Goal: Information Seeking & Learning: Find specific fact

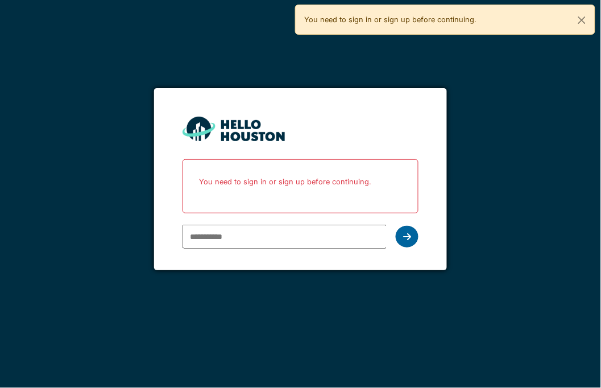
type input "**********"
click at [405, 233] on icon at bounding box center [407, 236] width 8 height 9
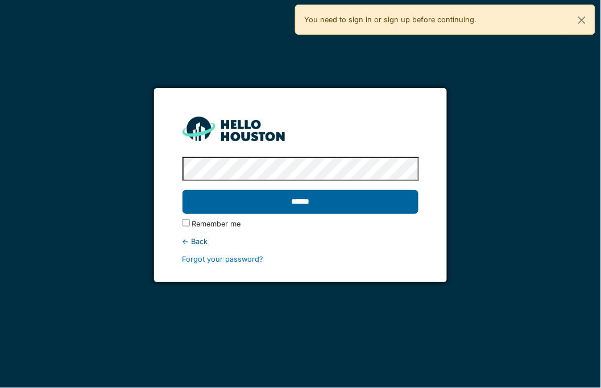
click at [297, 202] on input "******" at bounding box center [301, 202] width 237 height 24
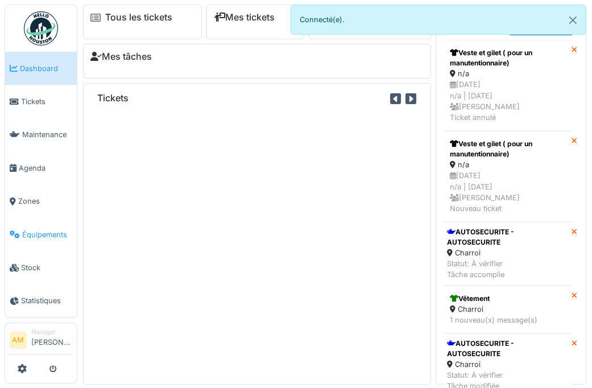
click at [47, 234] on link "Équipements" at bounding box center [41, 234] width 72 height 33
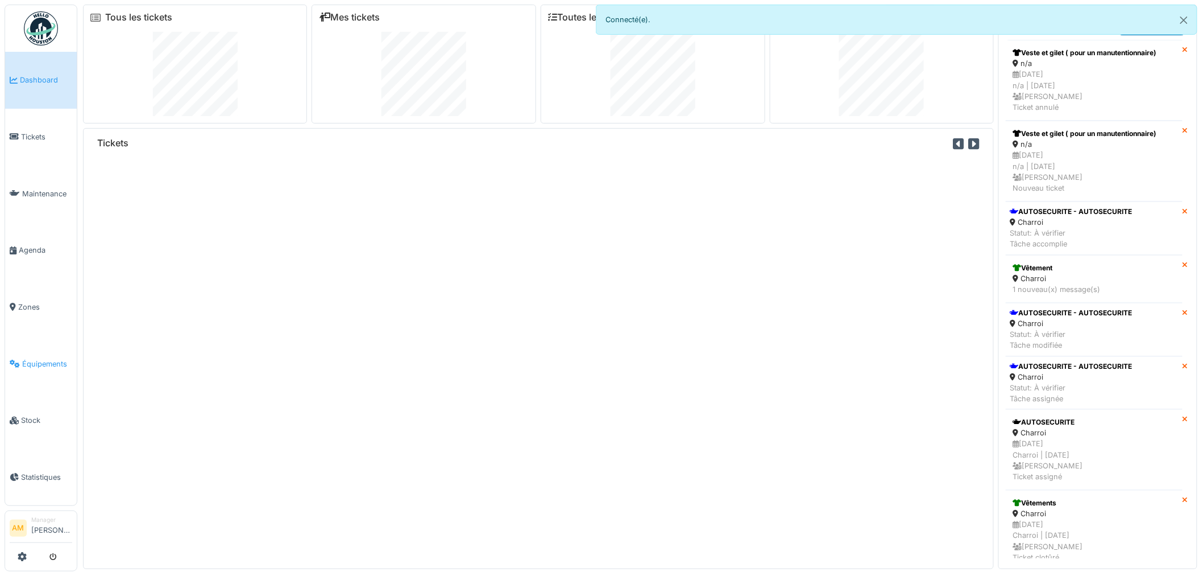
click at [39, 358] on span "Équipements" at bounding box center [47, 363] width 50 height 11
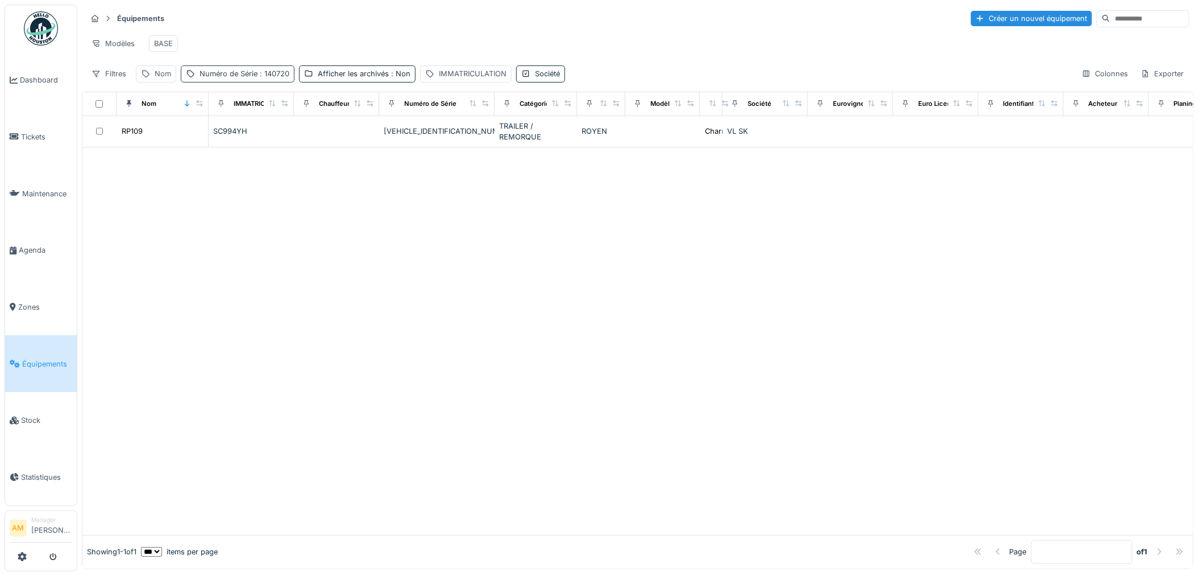
click at [246, 79] on div "Numéro de Série : 140720" at bounding box center [245, 73] width 90 height 11
drag, startPoint x: 240, startPoint y: 138, endPoint x: 58, endPoint y: 145, distance: 182.1
click at [69, 145] on body "Dashboard Tickets Maintenance [GEOGRAPHIC_DATA] Zones Équipements Stock Statist…" at bounding box center [601, 288] width 1203 height 576
click at [159, 79] on div "Nom" at bounding box center [163, 73] width 16 height 11
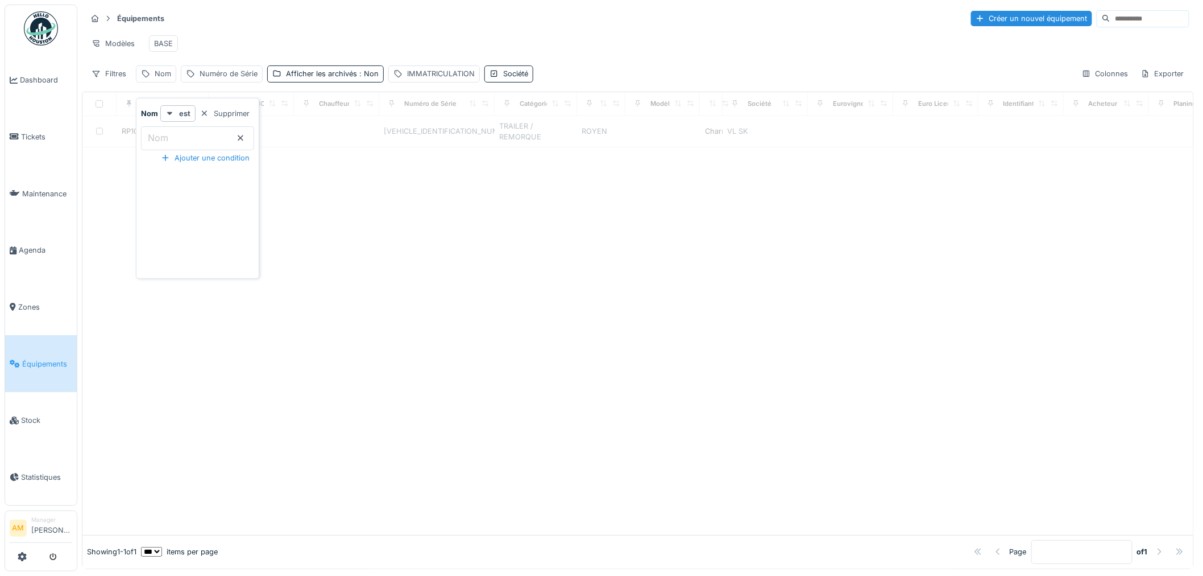
drag, startPoint x: 157, startPoint y: 144, endPoint x: 172, endPoint y: 131, distance: 20.2
click at [160, 143] on label "Nom" at bounding box center [158, 138] width 25 height 14
click at [160, 143] on input "Nom" at bounding box center [197, 138] width 113 height 24
type input "*****"
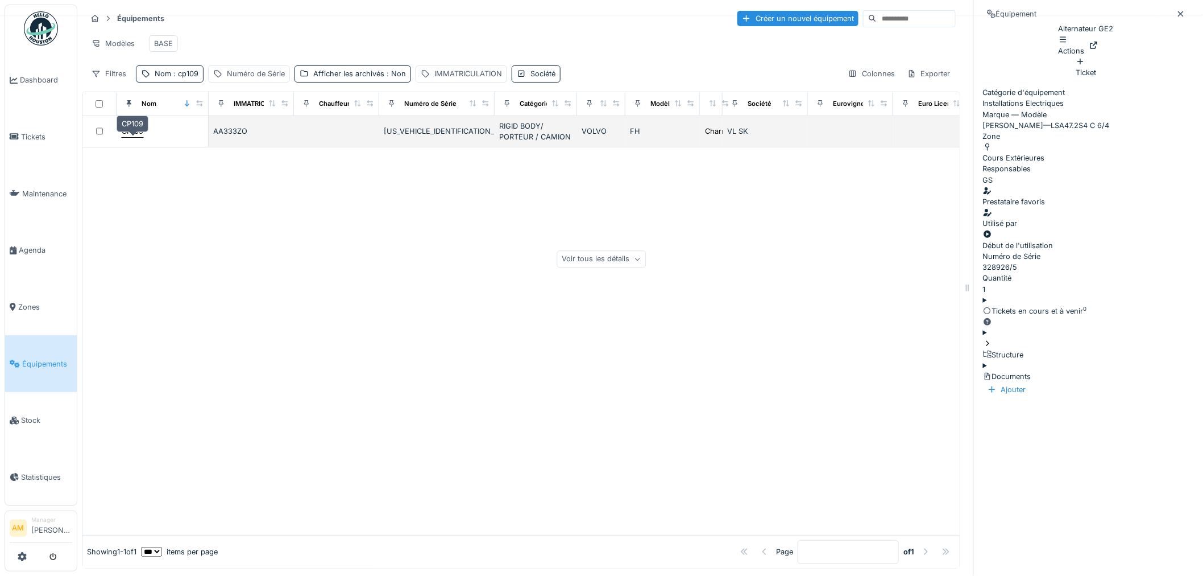
click at [139, 136] on div "CP109" at bounding box center [133, 131] width 22 height 11
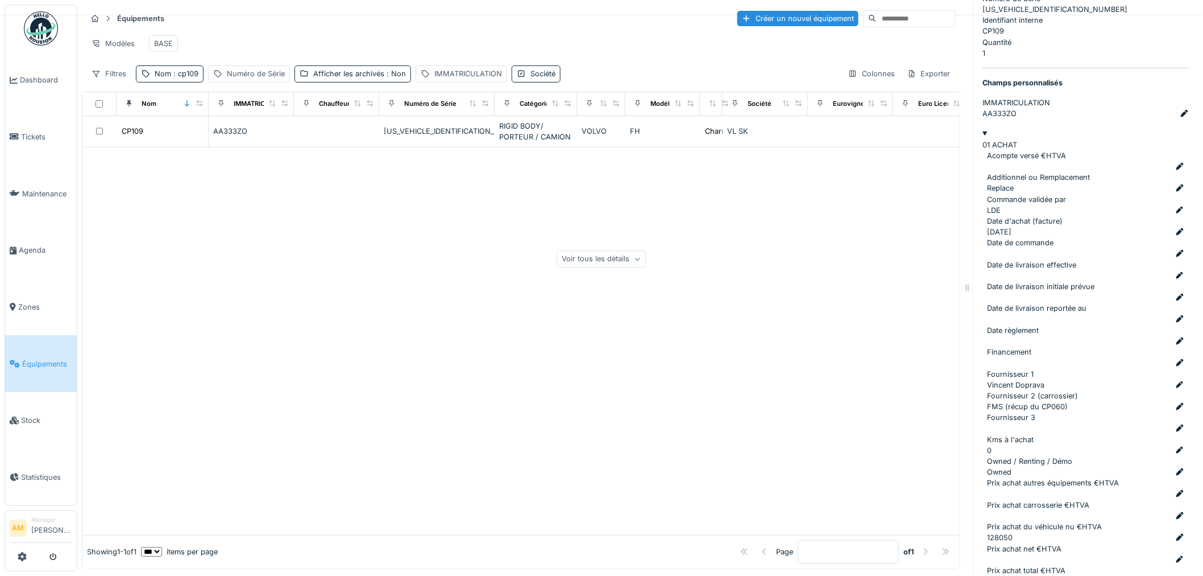
scroll to position [252, 0]
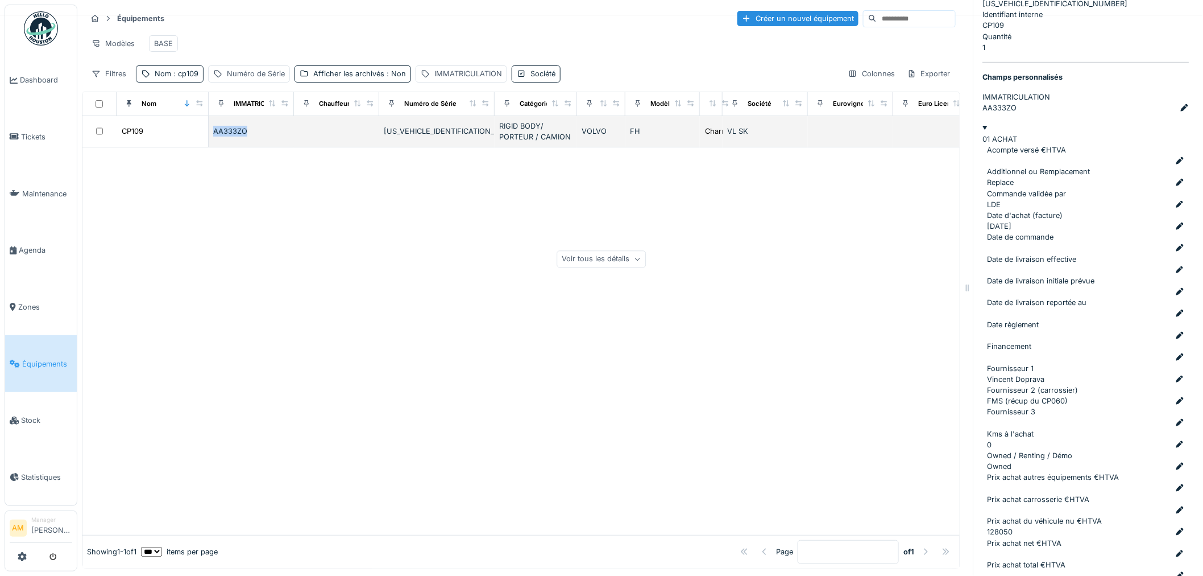
drag, startPoint x: 262, startPoint y: 138, endPoint x: 207, endPoint y: 140, distance: 55.2
click at [207, 140] on tr "CP109 AA333ZO [US_VEHICLE_IDENTIFICATION_NUMBER] RIGID BODY/ PORTEUR / CAMION V…" at bounding box center [700, 131] width 1237 height 31
copy div "AA333ZO"
click at [333, 309] on div at bounding box center [520, 340] width 877 height 387
click at [180, 78] on span ": cp109" at bounding box center [184, 73] width 27 height 9
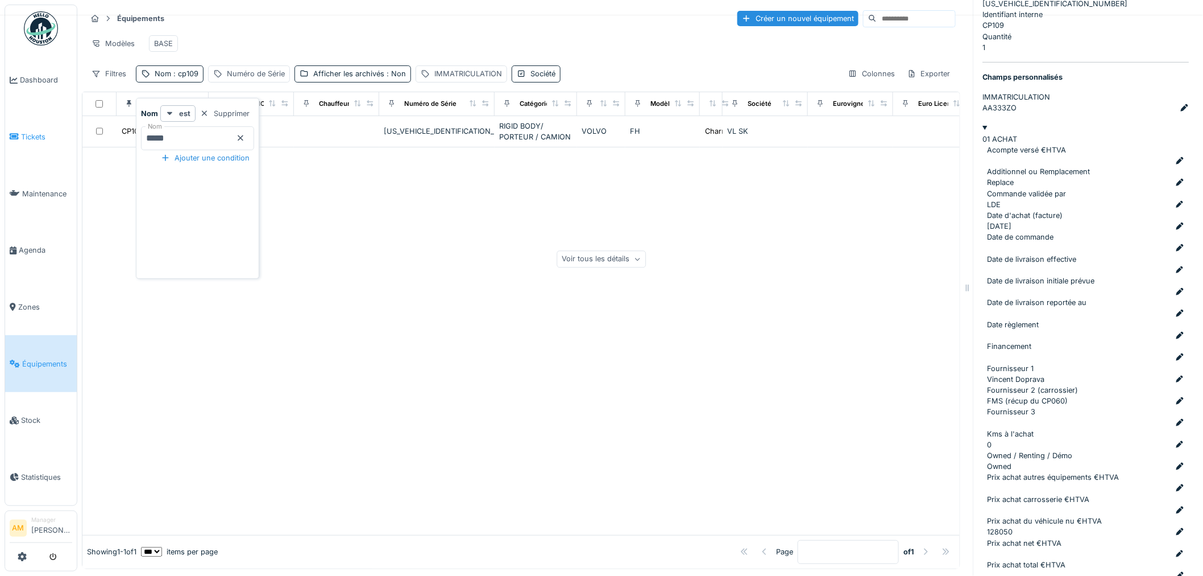
drag, startPoint x: 177, startPoint y: 138, endPoint x: 32, endPoint y: 148, distance: 145.4
click at [32, 148] on body "Dashboard Tickets Maintenance [GEOGRAPHIC_DATA] Zones Équipements Stock Statist…" at bounding box center [601, 288] width 1203 height 576
type input "*****"
click at [496, 250] on div at bounding box center [520, 325] width 877 height 419
click at [183, 78] on span ": VP179" at bounding box center [185, 73] width 28 height 9
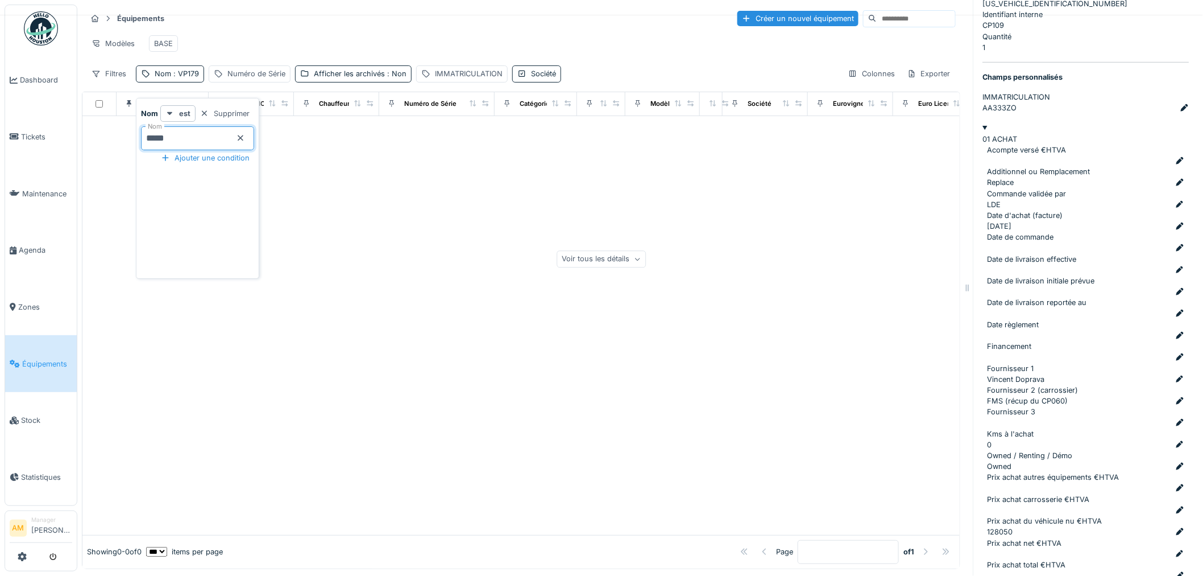
click at [158, 141] on input "*****" at bounding box center [197, 138] width 113 height 24
type input "*****"
click at [405, 264] on div at bounding box center [520, 325] width 877 height 419
click at [390, 78] on span ": Non" at bounding box center [396, 73] width 22 height 9
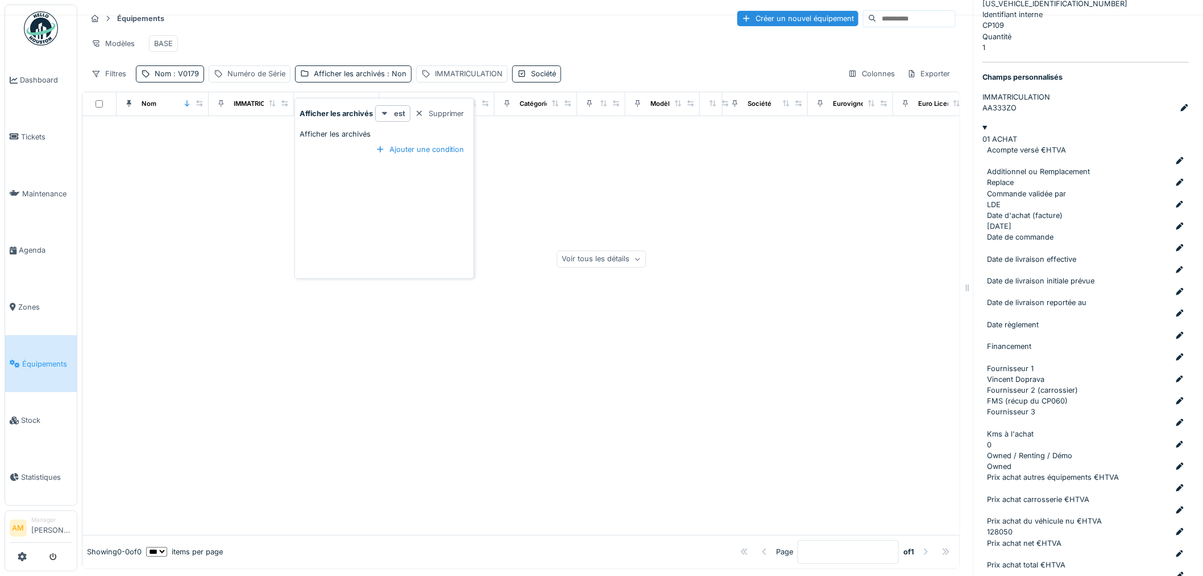
click at [374, 50] on div "Modèles BASE" at bounding box center [521, 44] width 870 height 26
click at [181, 82] on div "Nom : V0179" at bounding box center [170, 73] width 68 height 16
click at [531, 47] on div "Modèles BASE" at bounding box center [521, 44] width 870 height 26
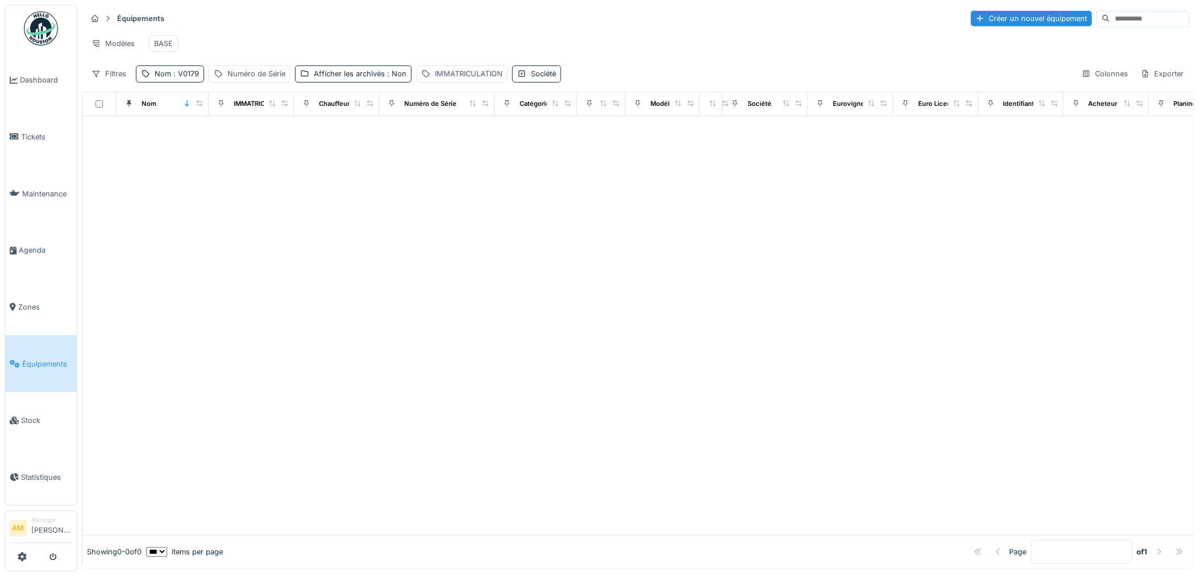
click at [587, 279] on div at bounding box center [637, 325] width 1111 height 419
click at [174, 78] on span ": V0179" at bounding box center [185, 73] width 28 height 9
click at [167, 139] on input "*****" at bounding box center [197, 138] width 113 height 24
drag, startPoint x: 180, startPoint y: 139, endPoint x: 189, endPoint y: 140, distance: 8.6
click at [183, 139] on input "*****" at bounding box center [197, 138] width 113 height 24
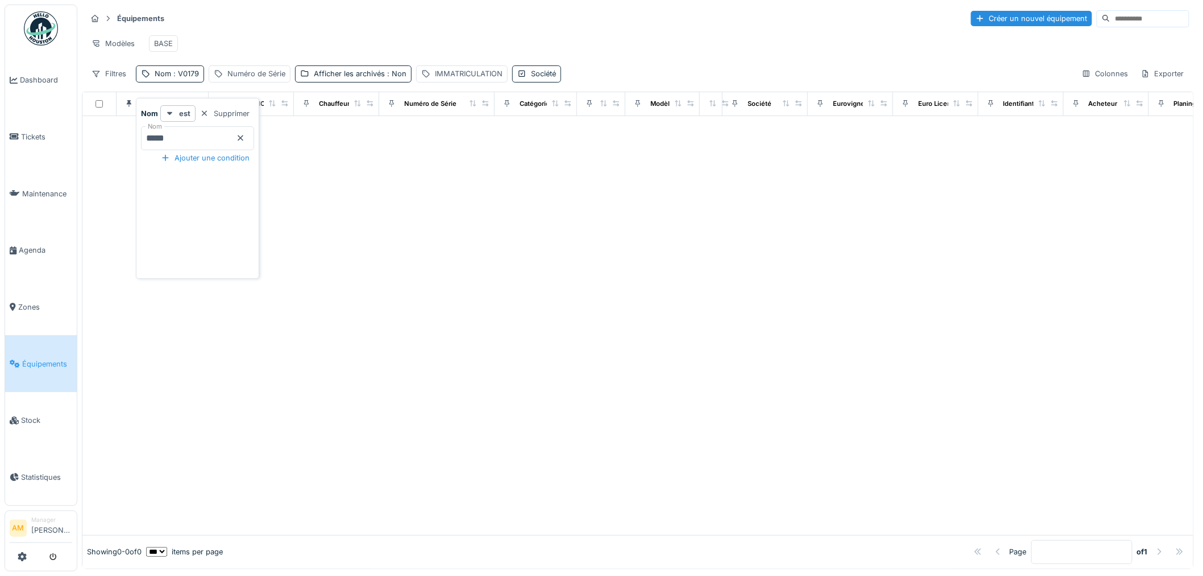
click at [987, 403] on div at bounding box center [637, 325] width 1111 height 419
click at [169, 44] on div "BASE" at bounding box center [163, 43] width 19 height 11
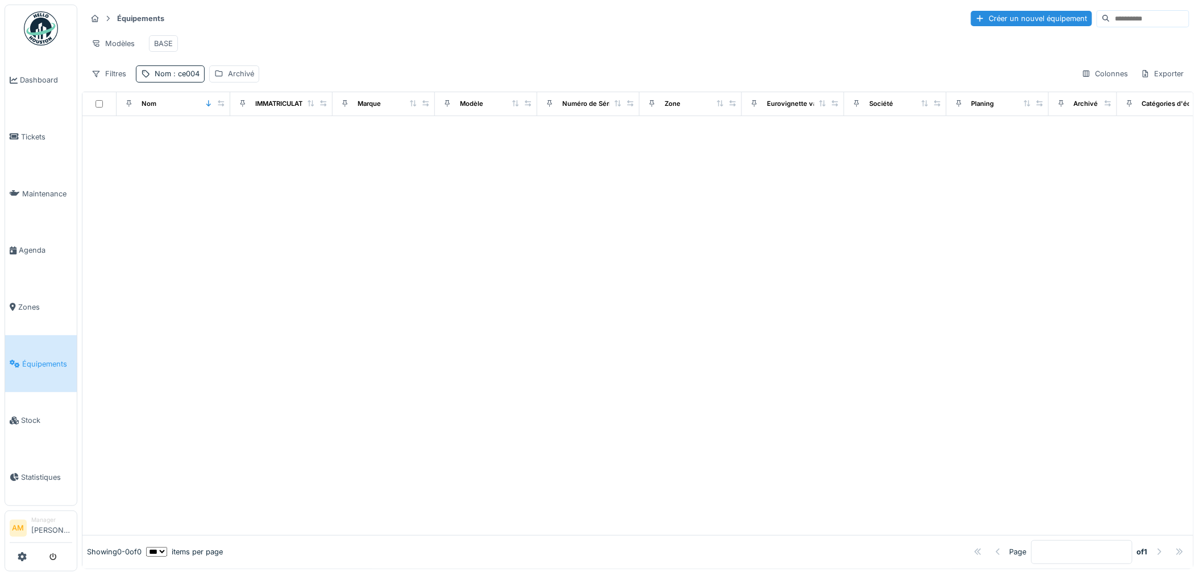
click at [203, 168] on div at bounding box center [637, 325] width 1111 height 419
click at [173, 78] on span ": ce004" at bounding box center [185, 73] width 28 height 9
click at [196, 133] on input "*****" at bounding box center [197, 138] width 113 height 24
drag, startPoint x: 198, startPoint y: 130, endPoint x: 36, endPoint y: 124, distance: 162.2
click at [47, 131] on body "Dashboard Tickets Maintenance [GEOGRAPHIC_DATA] Zones Équipements Stock Statist…" at bounding box center [601, 288] width 1203 height 576
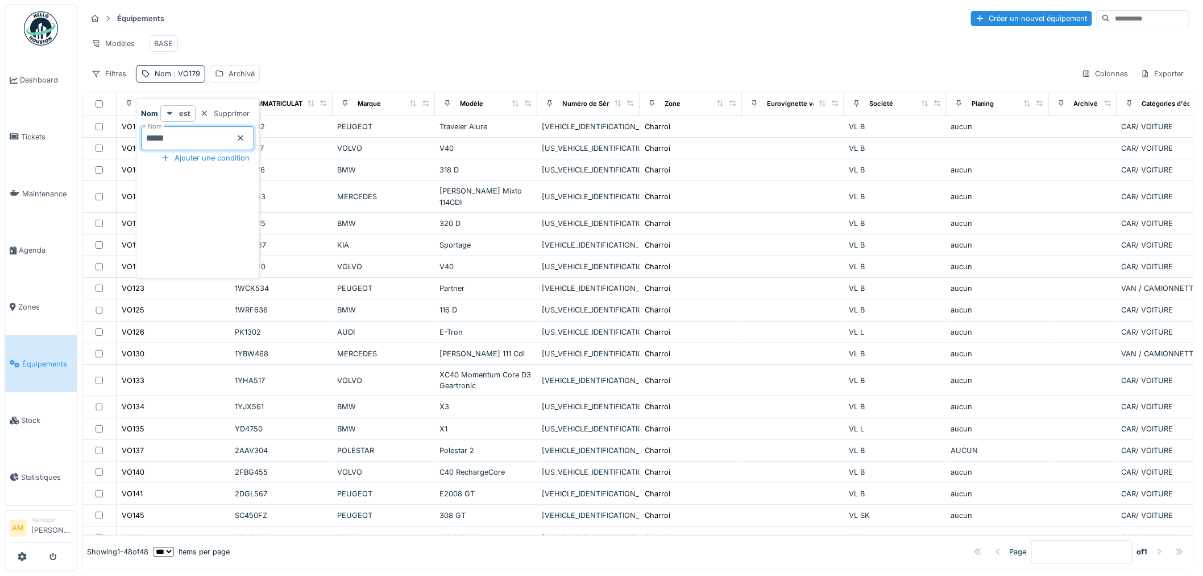
type input "*****"
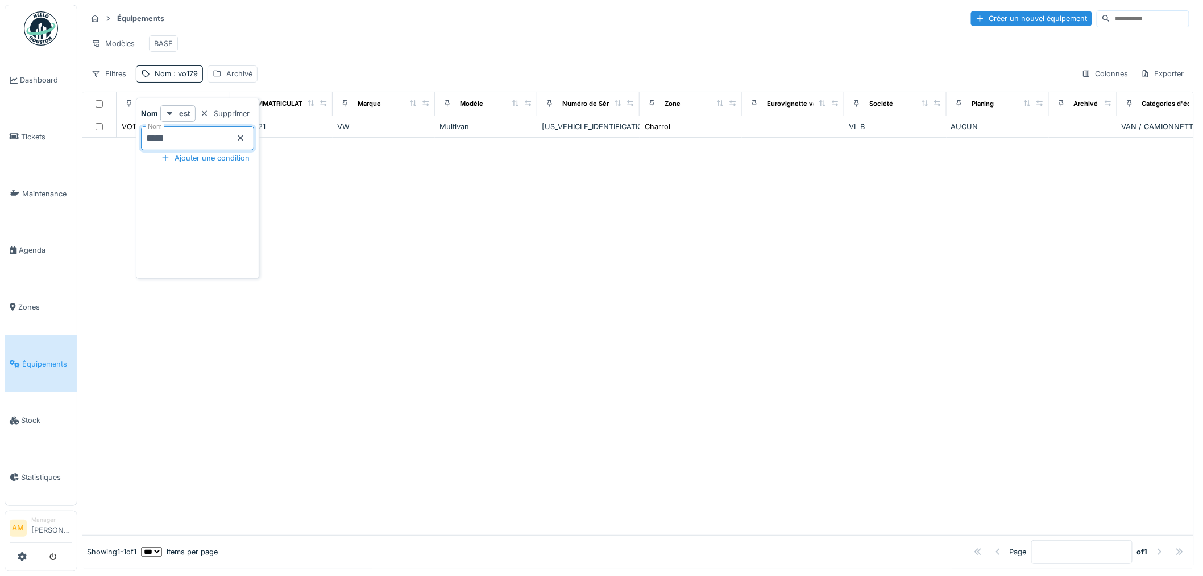
click at [446, 220] on div at bounding box center [637, 336] width 1111 height 397
click at [43, 358] on span "Équipements" at bounding box center [47, 363] width 50 height 11
click at [117, 43] on div "Modèles" at bounding box center [112, 43] width 53 height 16
click at [116, 43] on div "Modèles" at bounding box center [112, 43] width 53 height 16
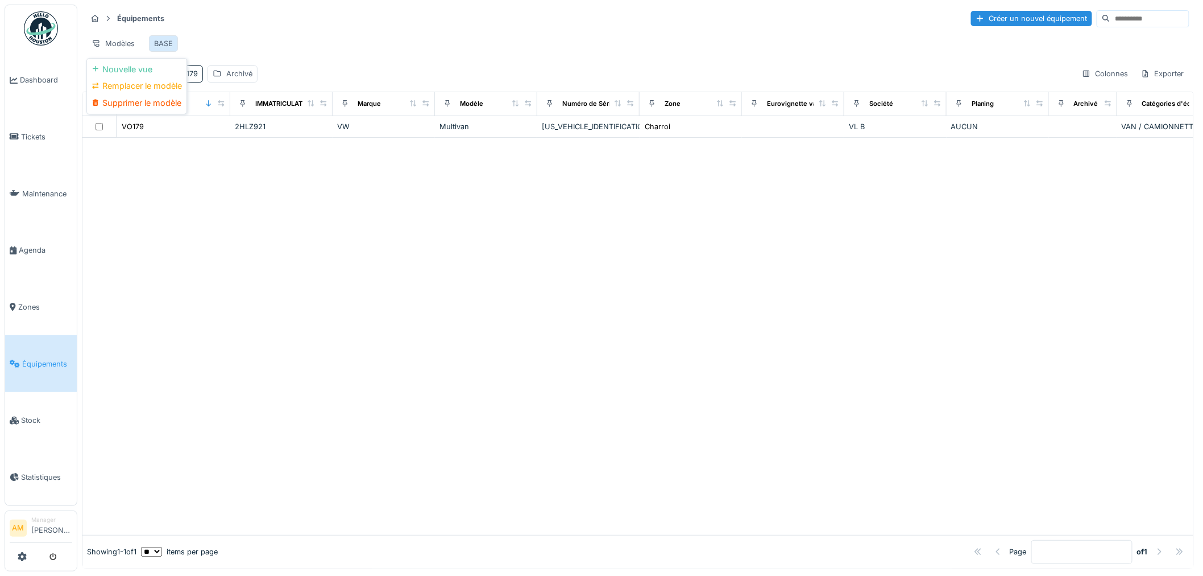
click at [167, 45] on div "BASE" at bounding box center [163, 43] width 19 height 11
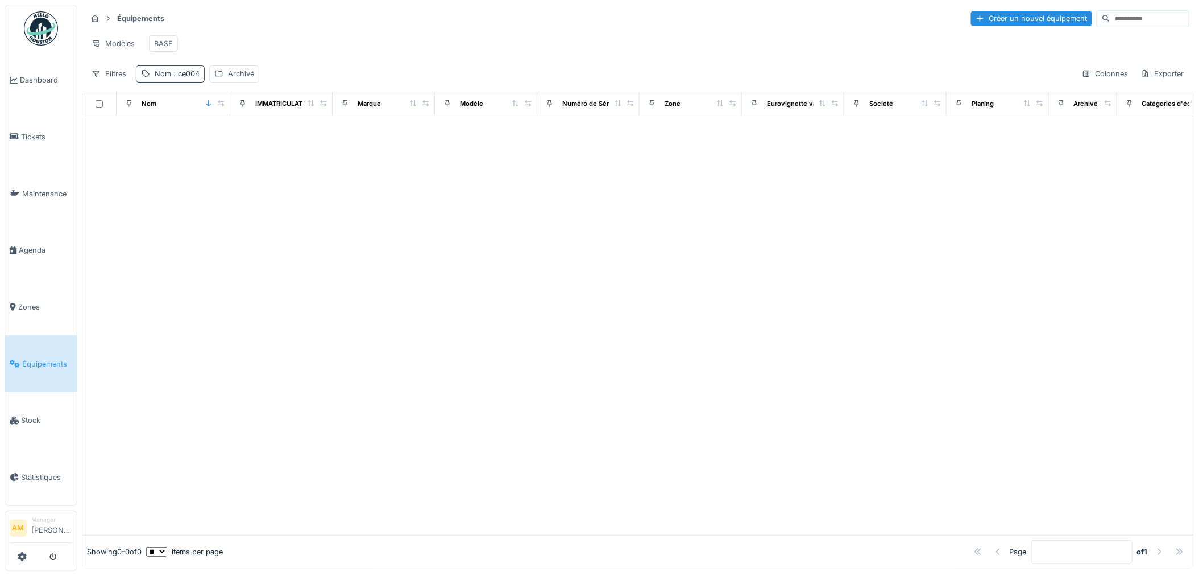
click at [163, 79] on div "Nom : ce004" at bounding box center [177, 73] width 45 height 11
drag, startPoint x: 184, startPoint y: 132, endPoint x: 20, endPoint y: 144, distance: 163.6
click at [47, 146] on body "Dashboard Tickets Maintenance [GEOGRAPHIC_DATA] Zones Équipements Stock Statist…" at bounding box center [601, 288] width 1203 height 576
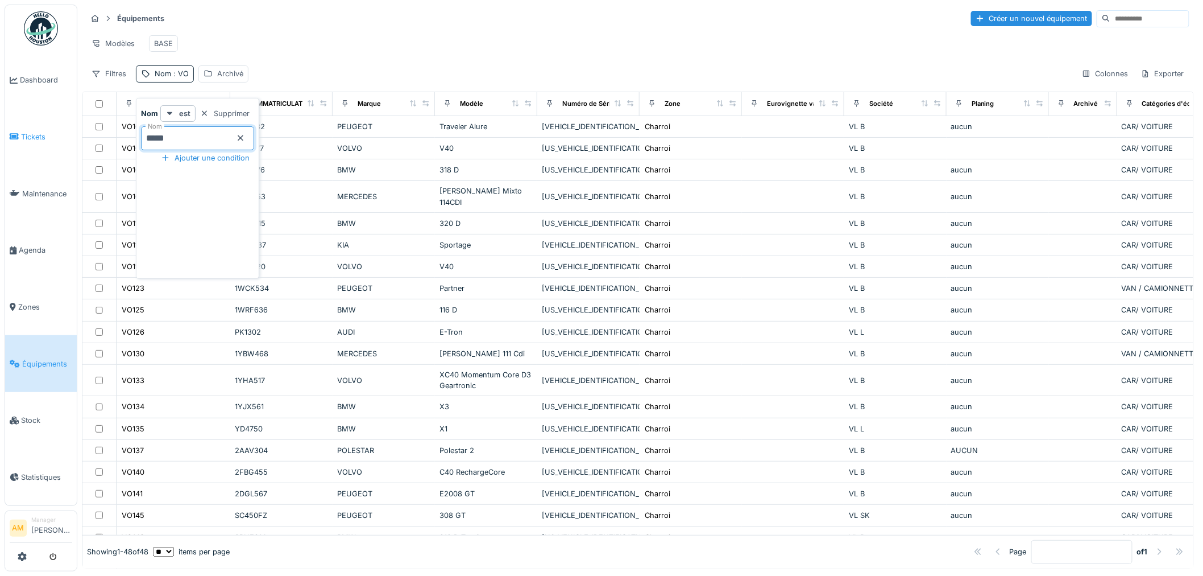
type input "*****"
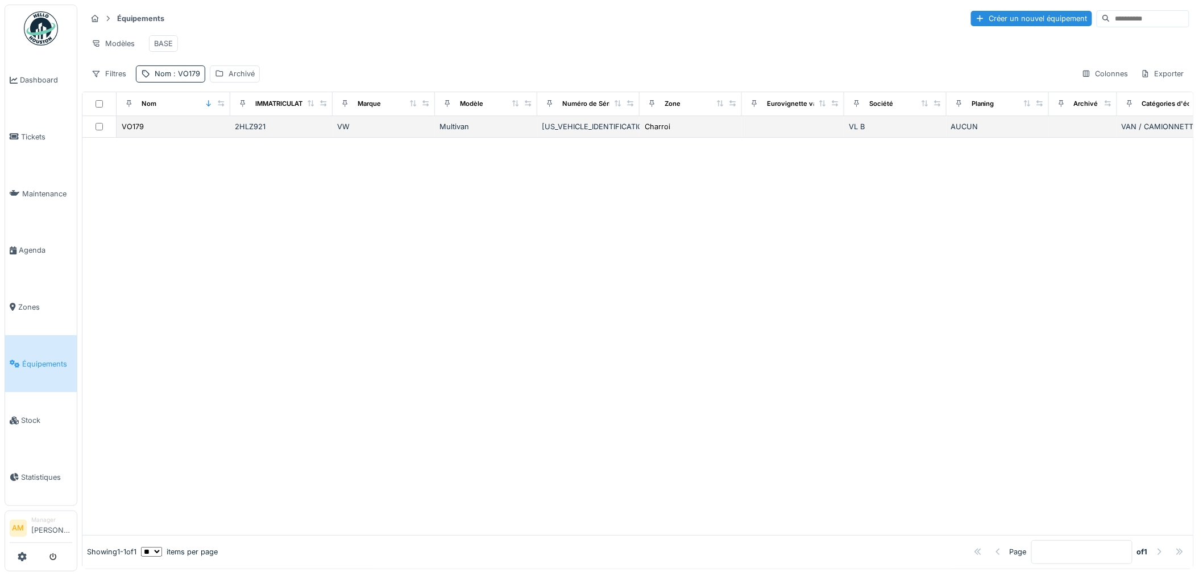
click at [326, 132] on div "2HLZ921" at bounding box center [281, 126] width 93 height 11
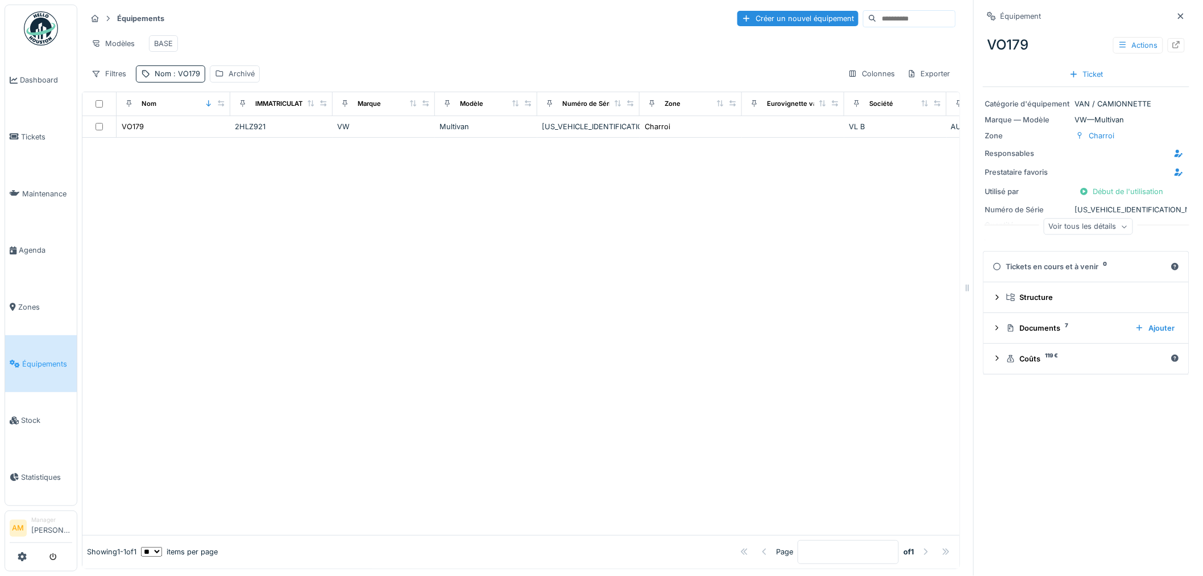
click at [1077, 231] on div "Voir tous les détails" at bounding box center [1088, 226] width 89 height 16
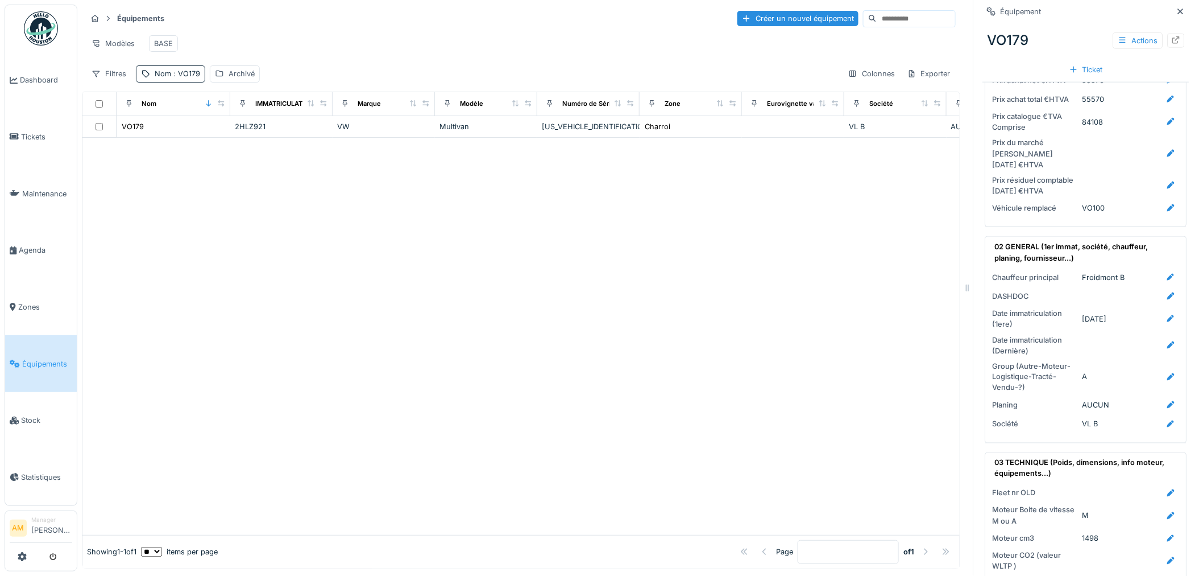
scroll to position [695, 0]
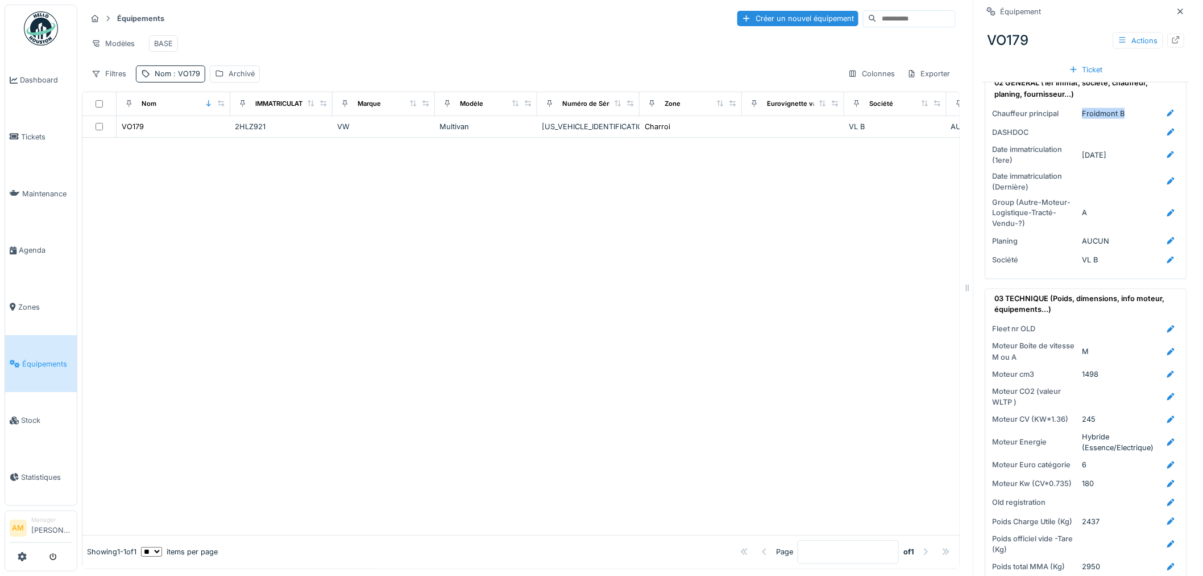
drag, startPoint x: 1119, startPoint y: 107, endPoint x: 1070, endPoint y: 109, distance: 48.9
click at [1070, 109] on div "Chauffeur principal Froidmont B" at bounding box center [1086, 113] width 187 height 14
copy div "Froidmont B"
click at [194, 78] on span ": VO179" at bounding box center [185, 73] width 29 height 9
drag, startPoint x: 149, startPoint y: 143, endPoint x: 161, endPoint y: 142, distance: 12.0
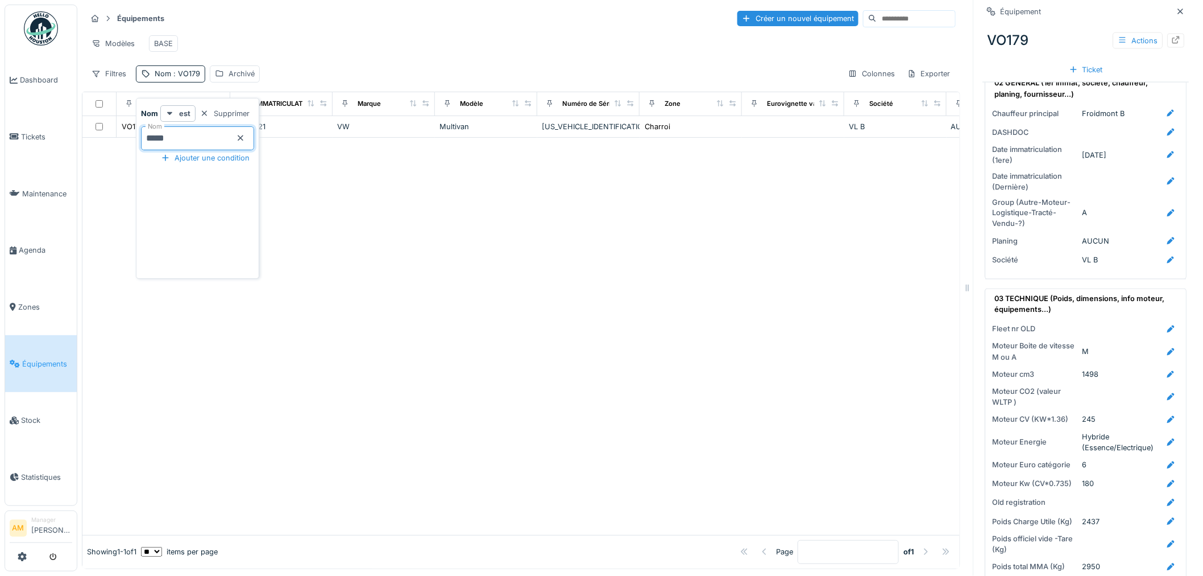
click at [161, 142] on input "*****" at bounding box center [197, 138] width 113 height 24
type input "*****"
click at [556, 270] on div at bounding box center [520, 336] width 877 height 397
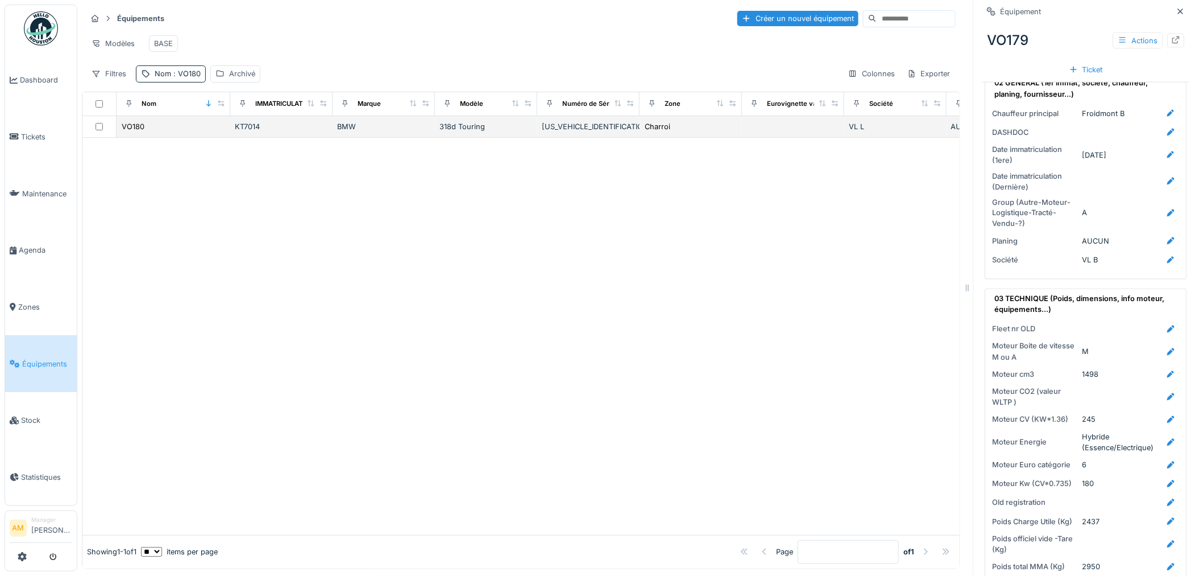
click at [547, 138] on td "[US_VEHICLE_IDENTIFICATION_NUMBER]" at bounding box center [588, 127] width 102 height 22
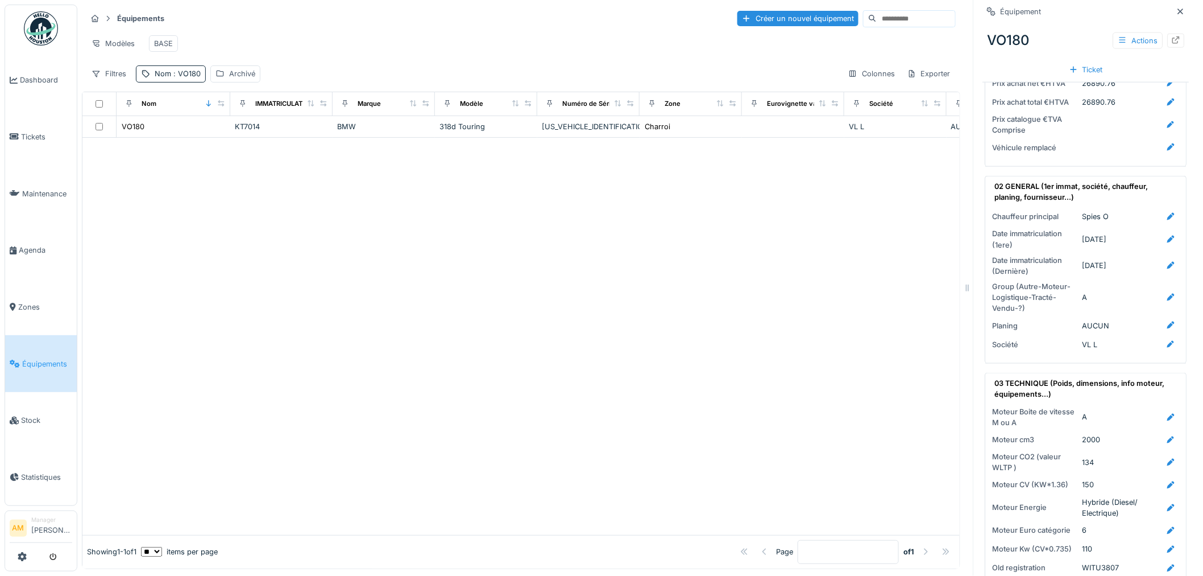
scroll to position [505, 0]
